Goal: Navigation & Orientation: Find specific page/section

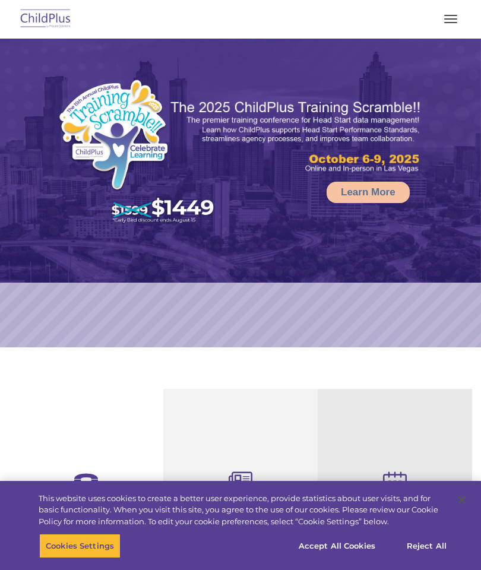
select select "MEDIUM"
click at [453, 18] on button "button" at bounding box center [450, 18] width 25 height 19
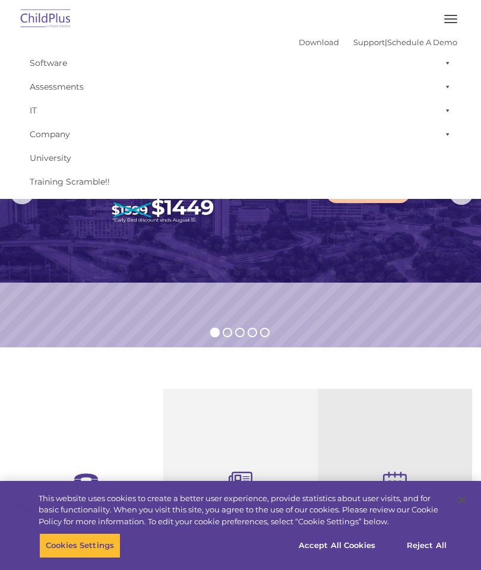
click at [450, 19] on span "button" at bounding box center [450, 18] width 13 height 1
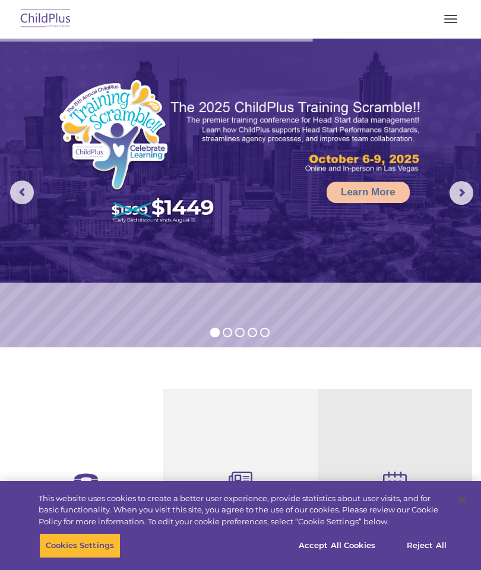
click at [444, 26] on button "button" at bounding box center [450, 18] width 25 height 19
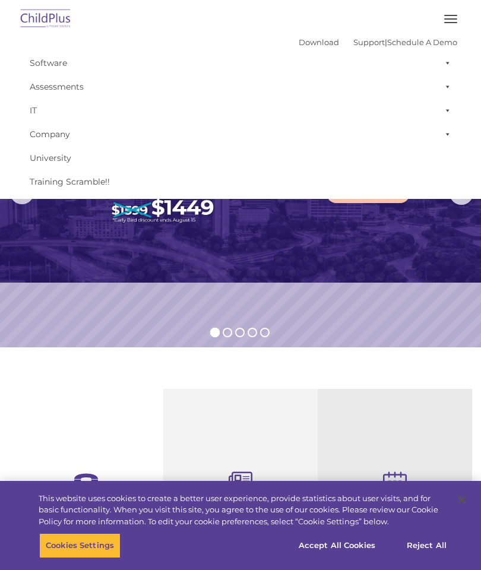
click at [450, 22] on span "button" at bounding box center [450, 22] width 13 height 1
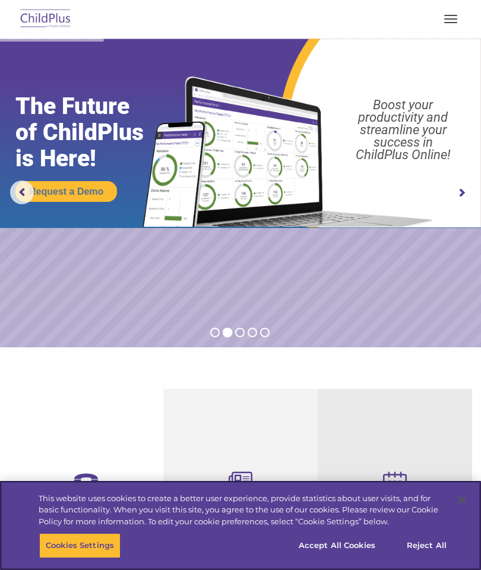
click at [345, 546] on button "Accept All Cookies" at bounding box center [337, 545] width 90 height 25
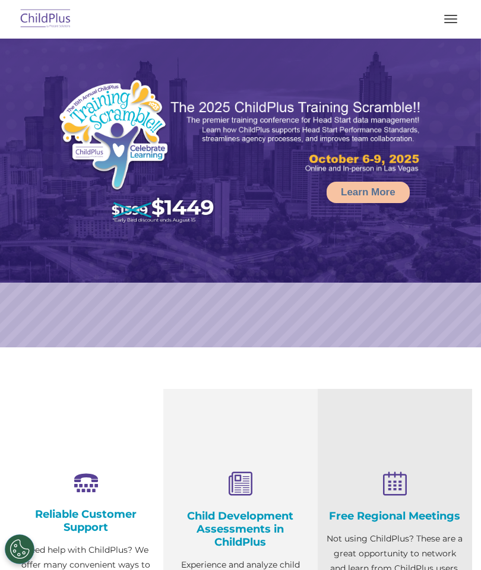
select select "MEDIUM"
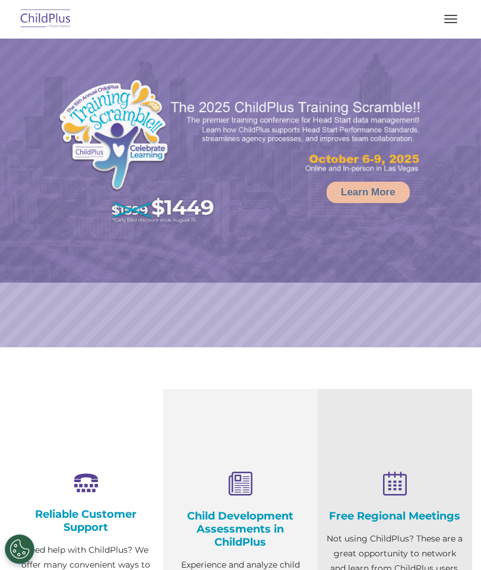
select select "MEDIUM"
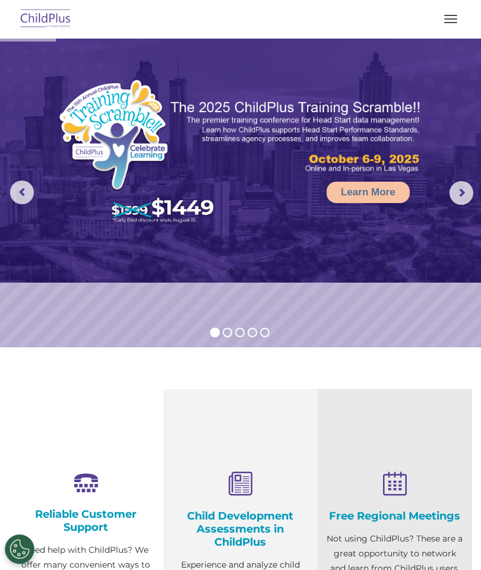
click at [450, 11] on button "button" at bounding box center [450, 18] width 25 height 19
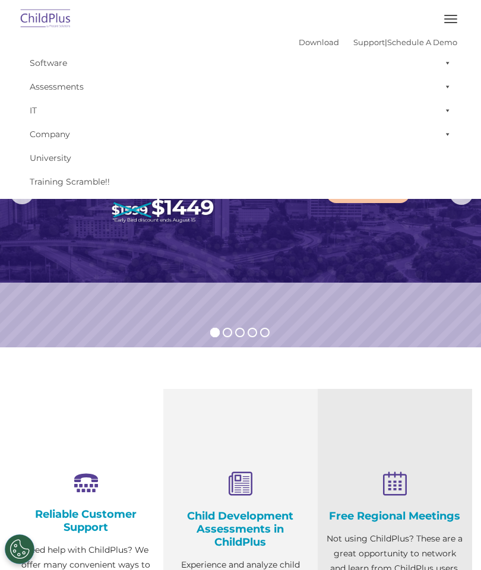
click at [439, 70] on span at bounding box center [445, 63] width 12 height 24
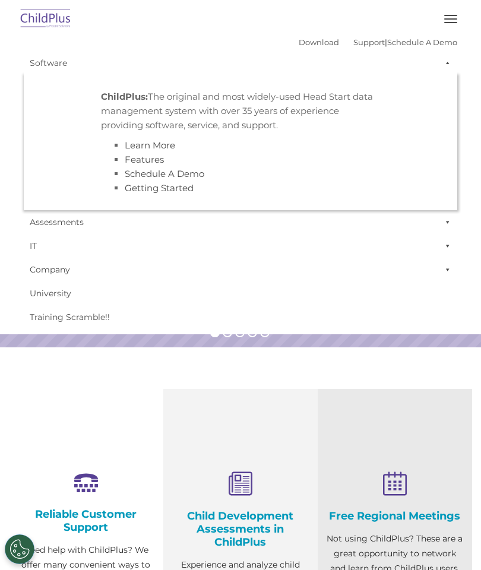
click at [439, 68] on span at bounding box center [445, 63] width 12 height 24
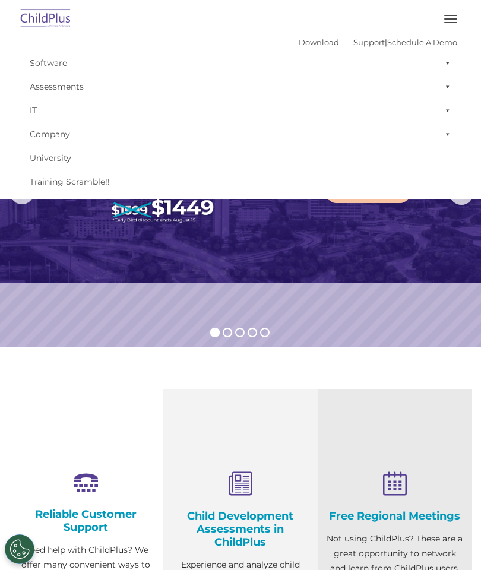
click at [446, 94] on span at bounding box center [445, 87] width 12 height 24
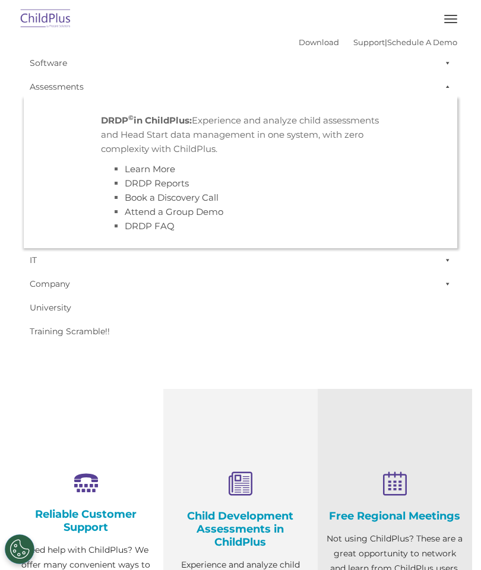
click at [441, 92] on span at bounding box center [445, 87] width 12 height 24
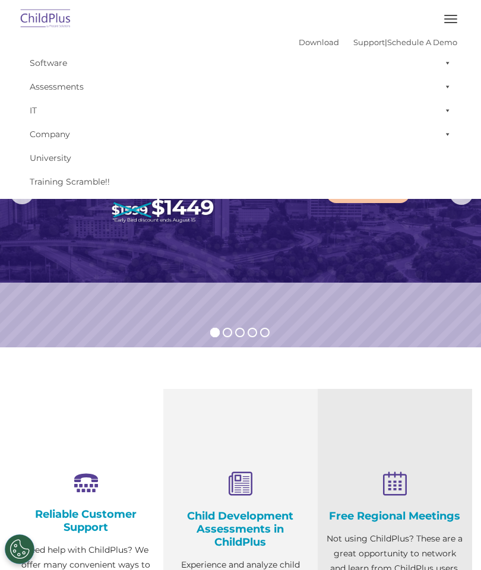
click at [449, 111] on span at bounding box center [445, 110] width 12 height 24
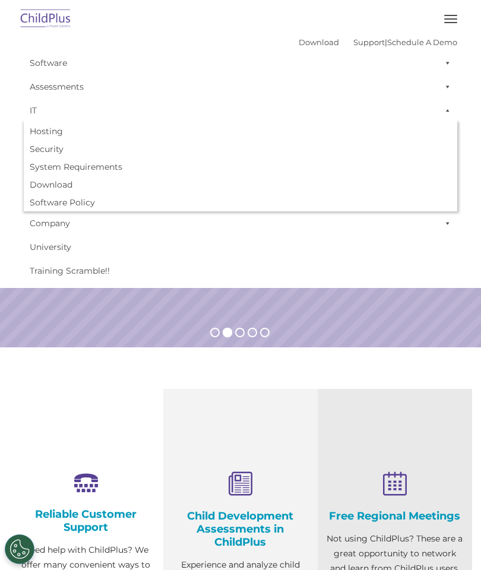
click at [440, 112] on span at bounding box center [445, 110] width 12 height 24
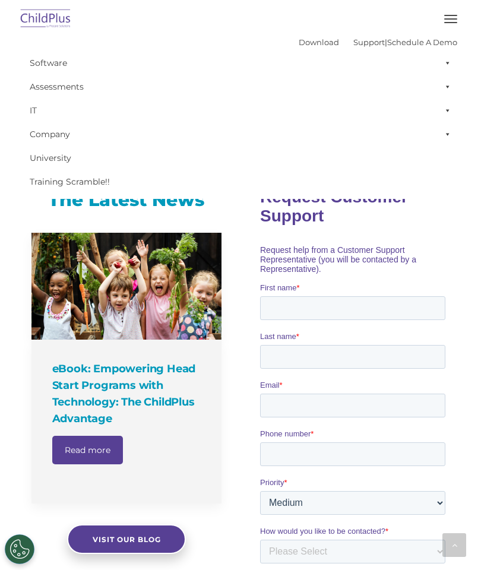
scroll to position [594, 0]
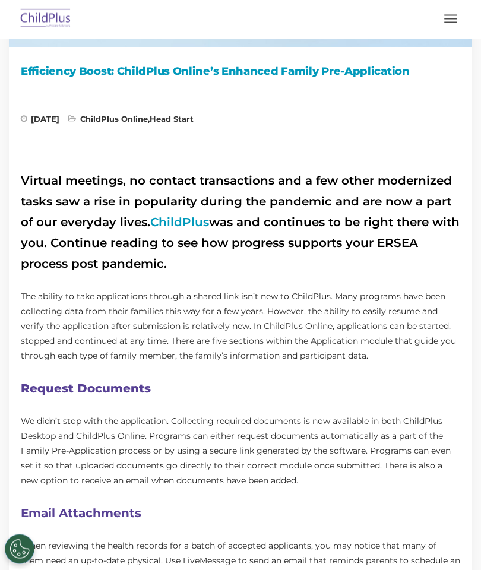
scroll to position [303, 0]
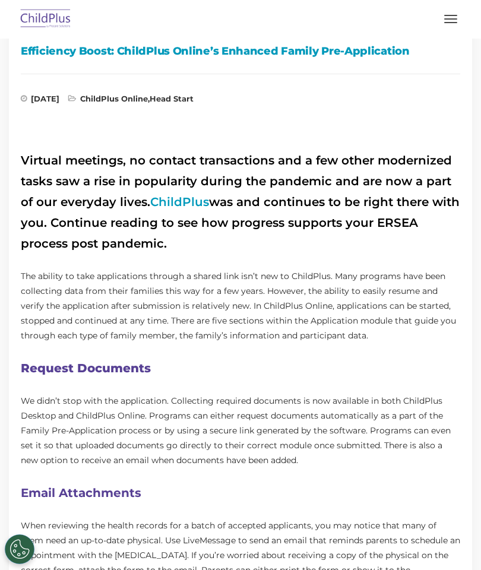
click at [183, 205] on link "ChildPlus" at bounding box center [179, 202] width 59 height 14
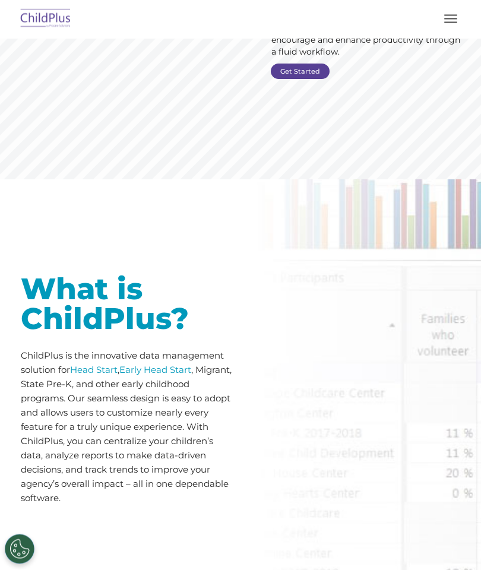
scroll to position [119, 0]
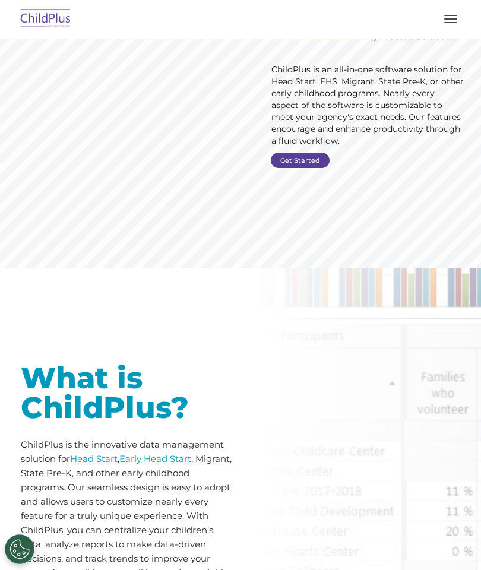
click at [447, 23] on button "button" at bounding box center [450, 18] width 25 height 19
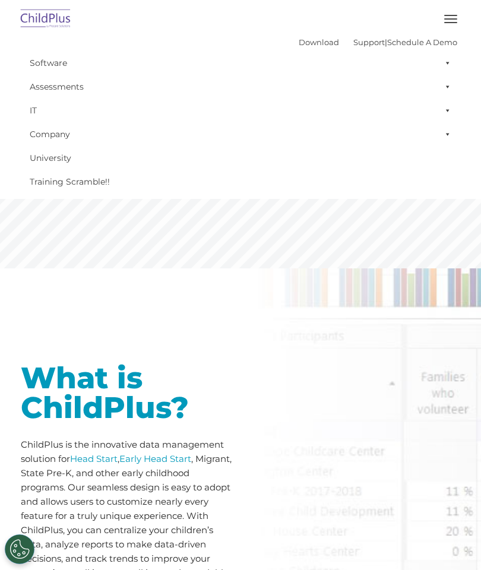
click at [451, 20] on button "button" at bounding box center [450, 18] width 25 height 19
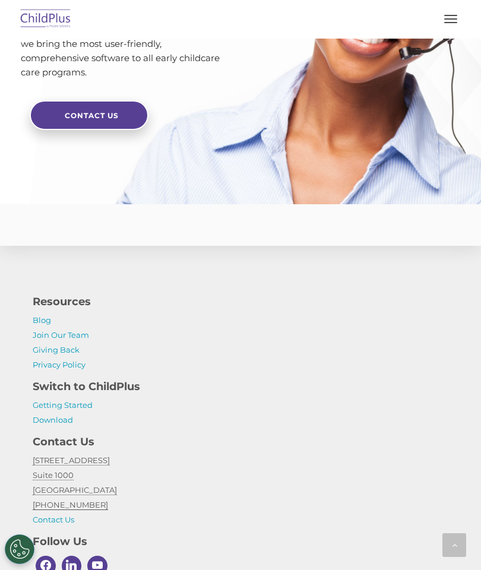
scroll to position [3246, 0]
